Goal: Manage account settings

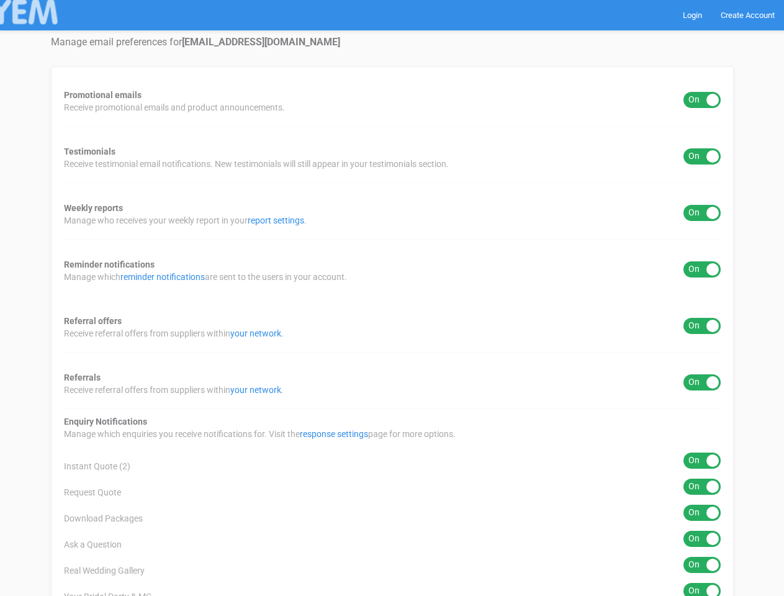
click at [392, 298] on div "Promotional emails ON OFF Receive promotional emails and product announcements.…" at bounding box center [392, 539] width 683 height 947
click at [702, 100] on div "ON OFF" at bounding box center [701, 100] width 37 height 16
click at [702, 156] on div "ON OFF" at bounding box center [701, 156] width 37 height 16
click at [702, 213] on div "ON OFF" at bounding box center [701, 213] width 37 height 16
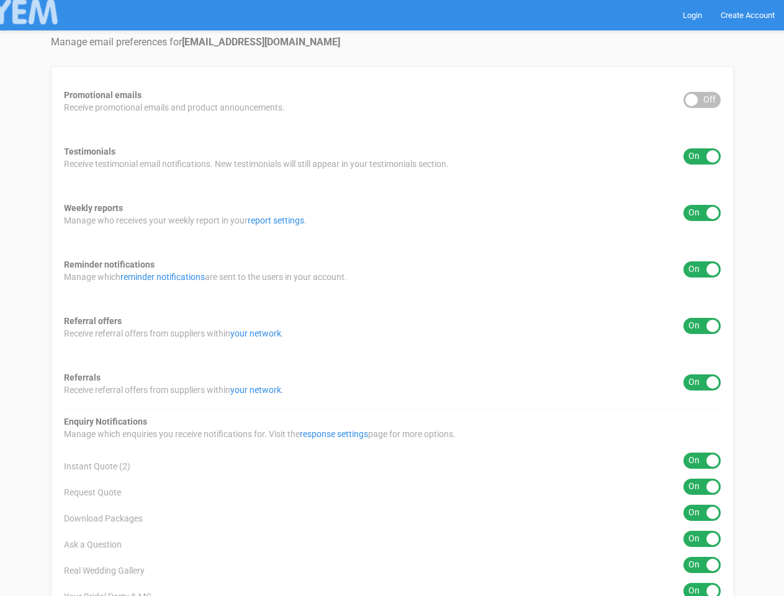
click at [702, 269] on div "ON OFF" at bounding box center [701, 269] width 37 height 16
click at [702, 326] on div "ON OFF" at bounding box center [701, 326] width 37 height 16
click at [702, 382] on div "ON OFF" at bounding box center [701, 382] width 37 height 16
click at [702, 461] on div "ON OFF" at bounding box center [701, 461] width 37 height 16
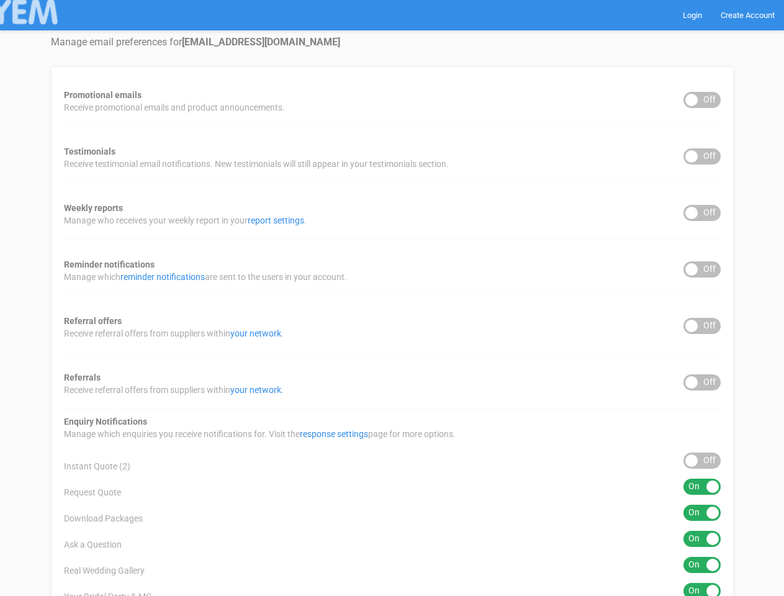
click at [702, 487] on div "ON OFF" at bounding box center [701, 487] width 37 height 16
